Goal: Information Seeking & Learning: Check status

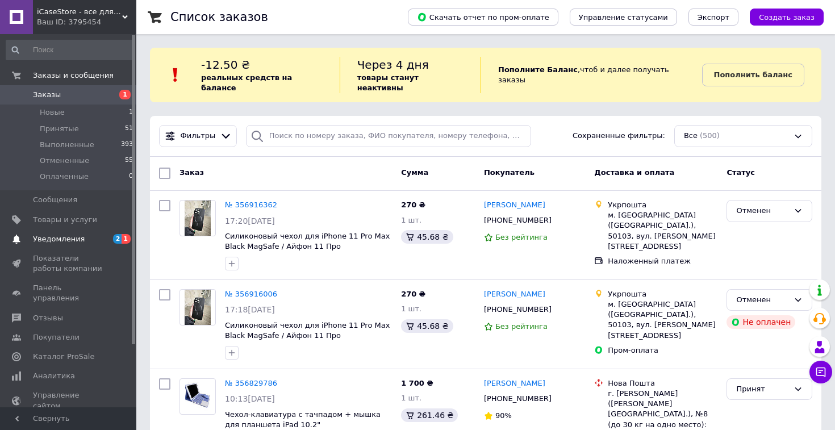
click at [66, 234] on span "Уведомления" at bounding box center [59, 239] width 52 height 10
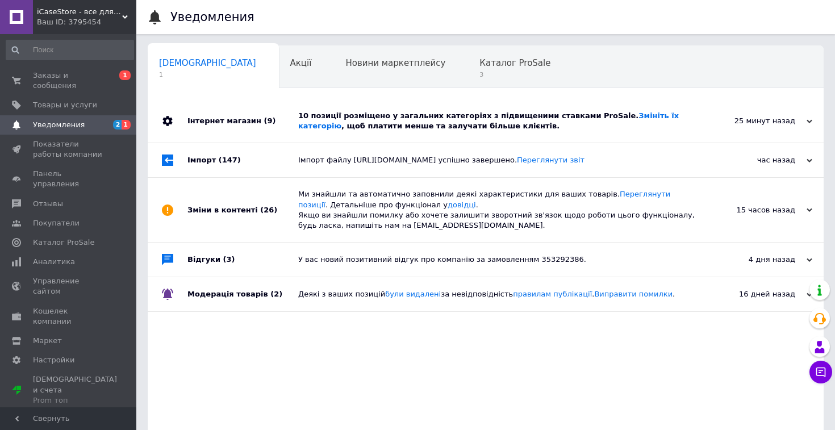
click at [278, 135] on div "Інтернет магазин (9)" at bounding box center [242, 120] width 111 height 43
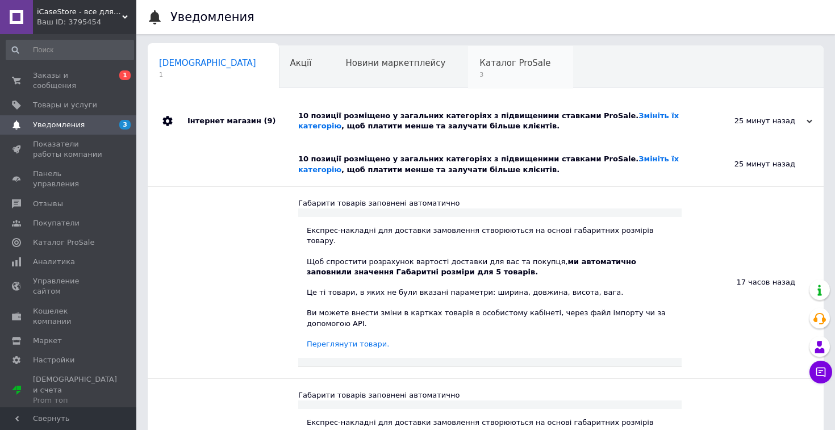
click at [479, 67] on span "Каталог ProSale" at bounding box center [514, 63] width 71 height 10
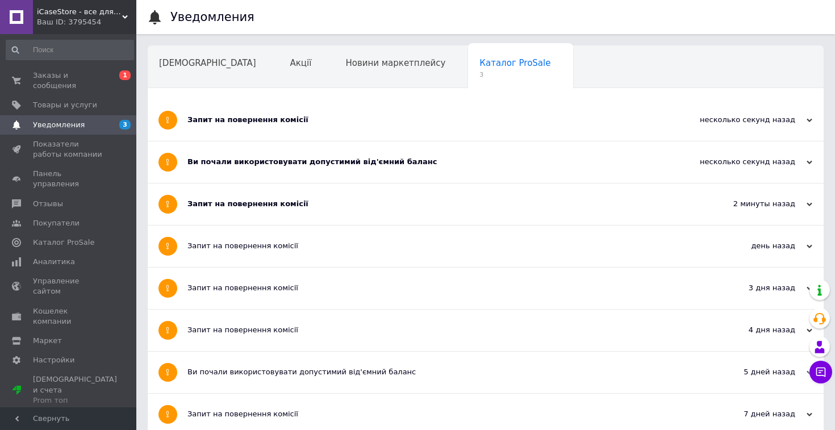
click at [395, 113] on div "Запит на повернення комісії" at bounding box center [442, 119] width 511 height 41
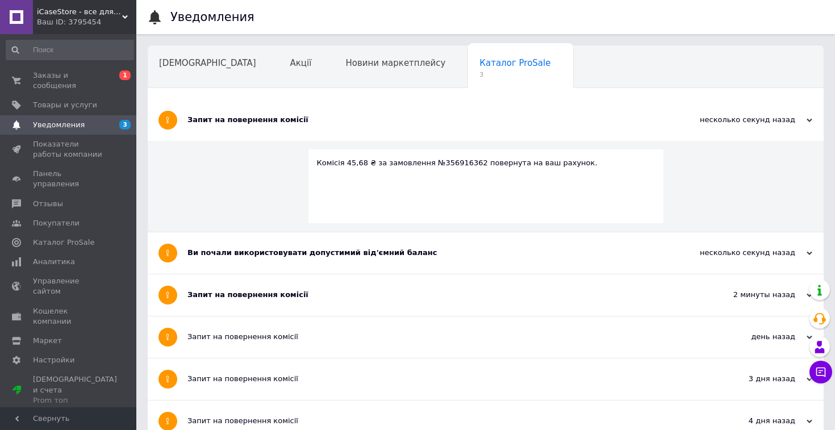
click at [395, 113] on div "Запит на повернення комісії" at bounding box center [442, 119] width 511 height 41
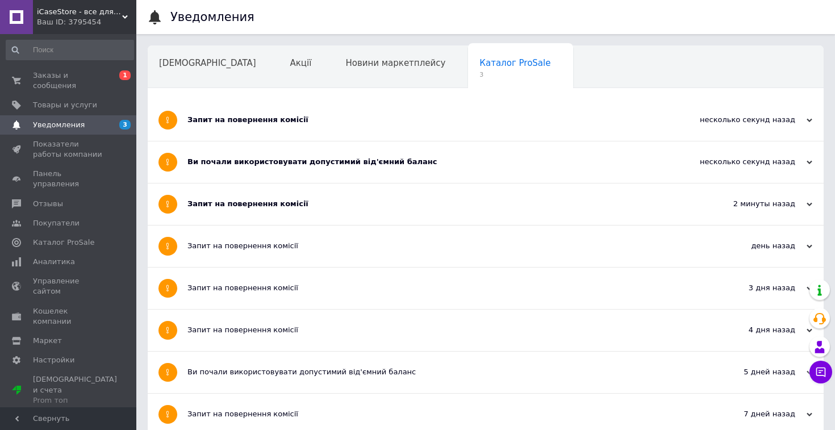
click at [365, 154] on div "Ви почали використовувати допустимий від'ємний баланс" at bounding box center [442, 161] width 511 height 41
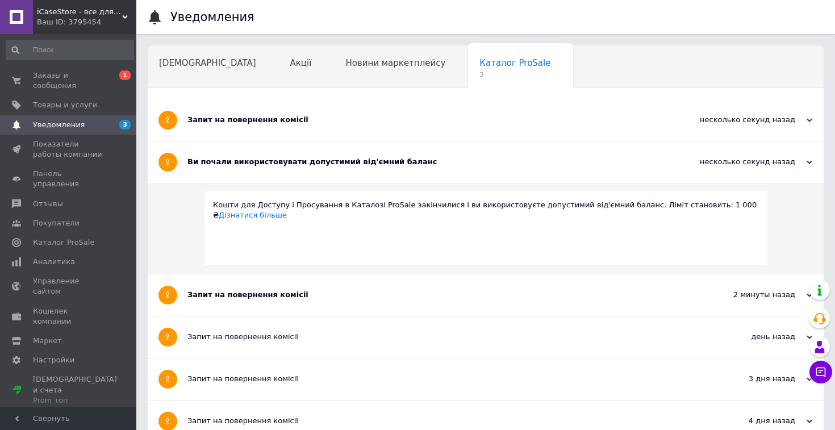
click at [365, 154] on div "Ви почали використовувати допустимий від'ємний баланс" at bounding box center [442, 161] width 511 height 41
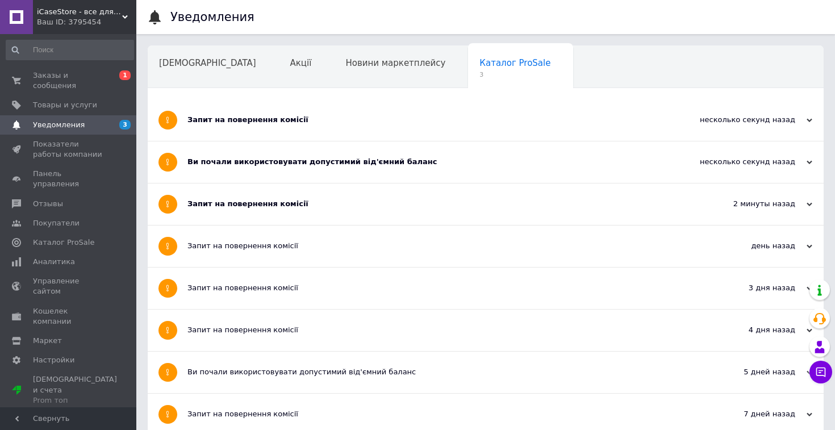
click at [319, 213] on div "Запит на повернення комісії" at bounding box center [442, 203] width 511 height 41
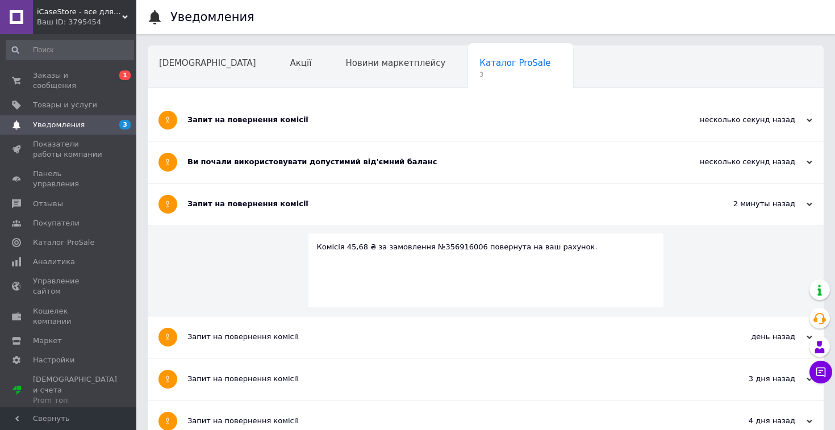
click at [319, 213] on div "Запит на повернення комісії" at bounding box center [442, 203] width 511 height 41
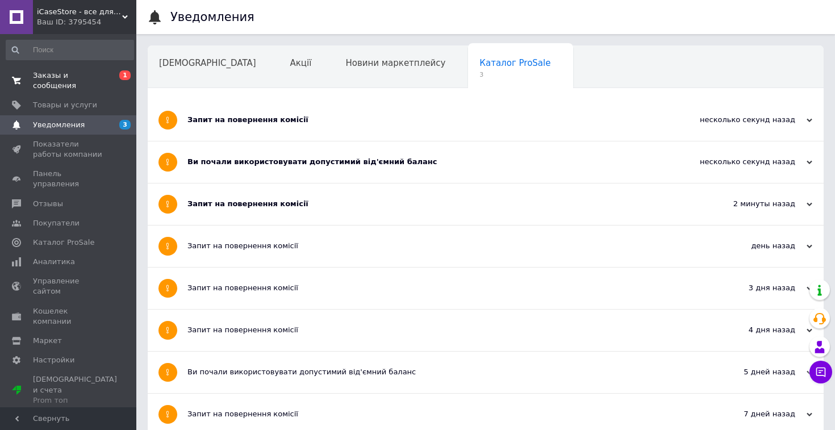
click at [91, 83] on span "Заказы и сообщения" at bounding box center [69, 80] width 72 height 20
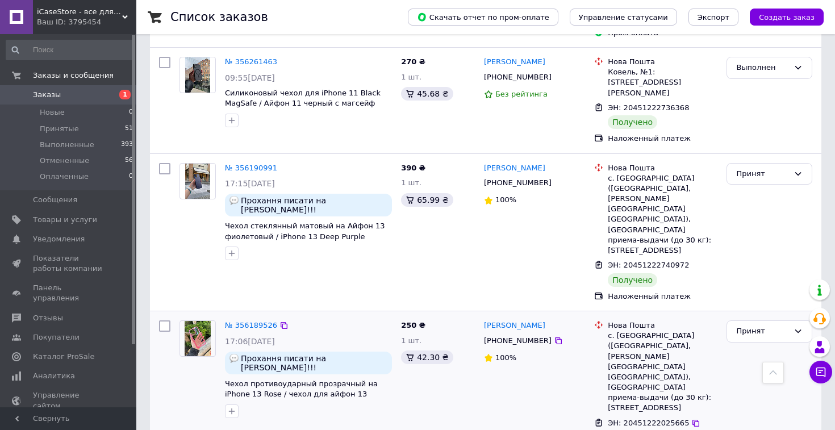
scroll to position [538, 0]
